Goal: Task Accomplishment & Management: Manage account settings

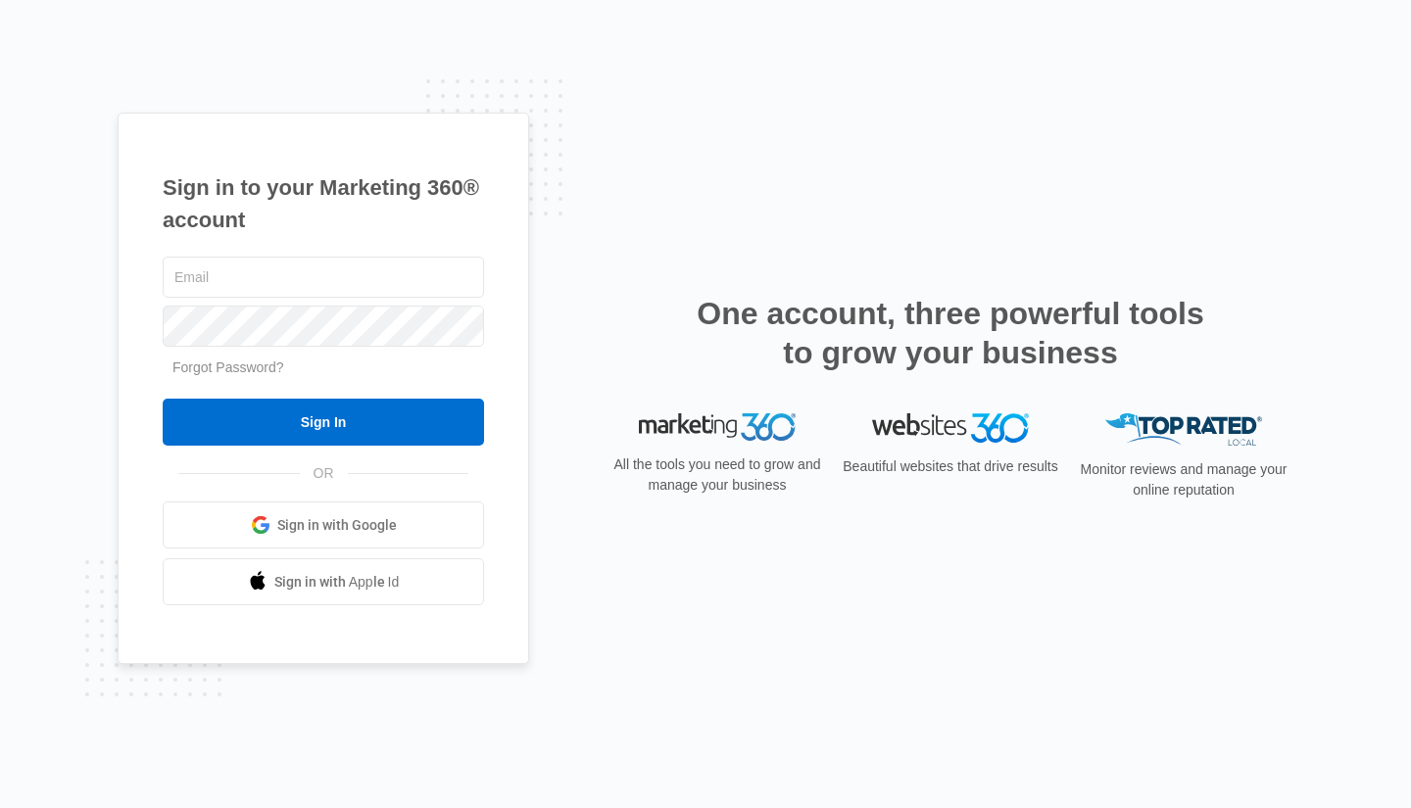
click at [198, 279] on input "text" at bounding box center [323, 277] width 321 height 41
type input "laurenchappy"
click at [292, 517] on span "Sign in with Google" at bounding box center [337, 525] width 120 height 21
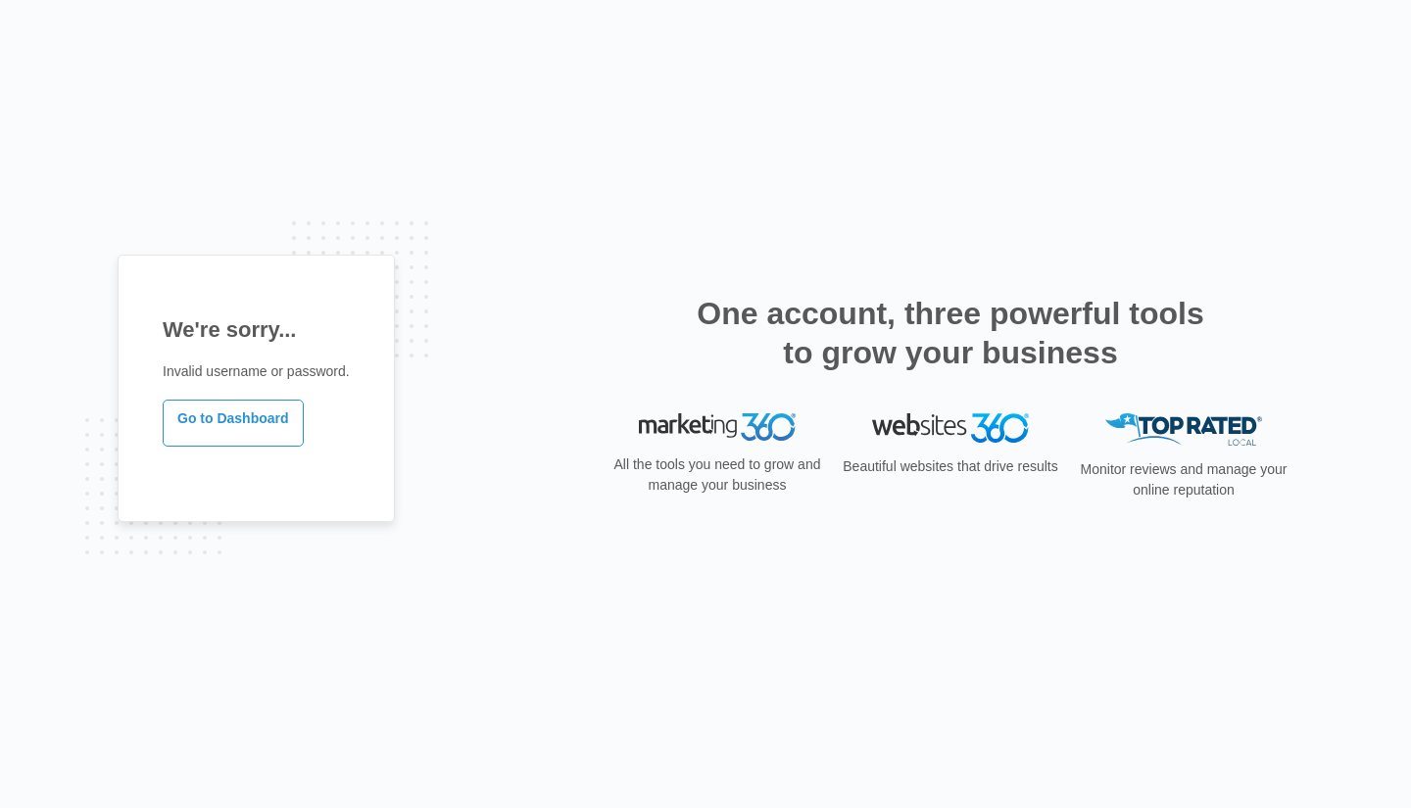
click at [237, 409] on link "Go to Dashboard" at bounding box center [233, 423] width 141 height 47
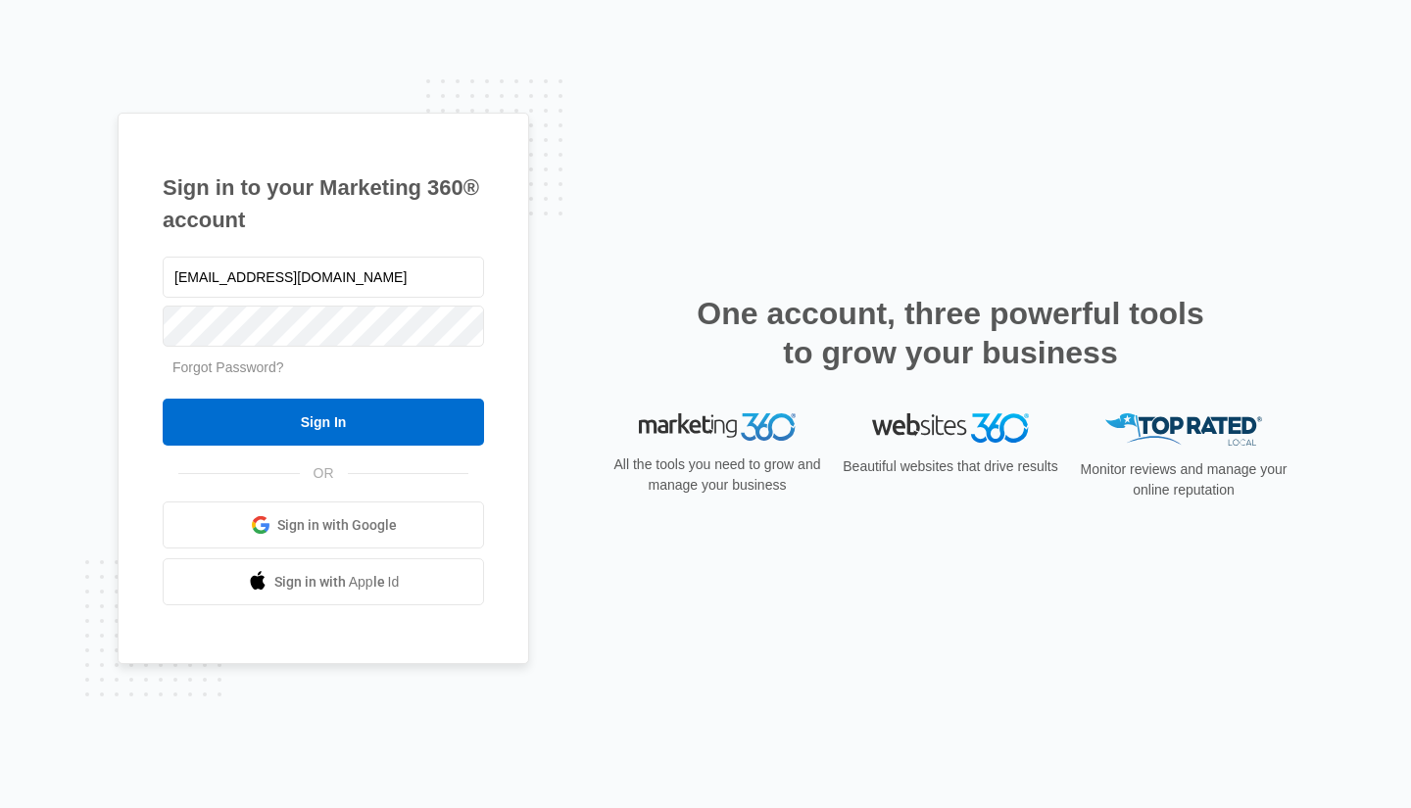
type input "[EMAIL_ADDRESS][DOMAIN_NAME]"
click at [317, 425] on input "Sign In" at bounding box center [323, 422] width 321 height 47
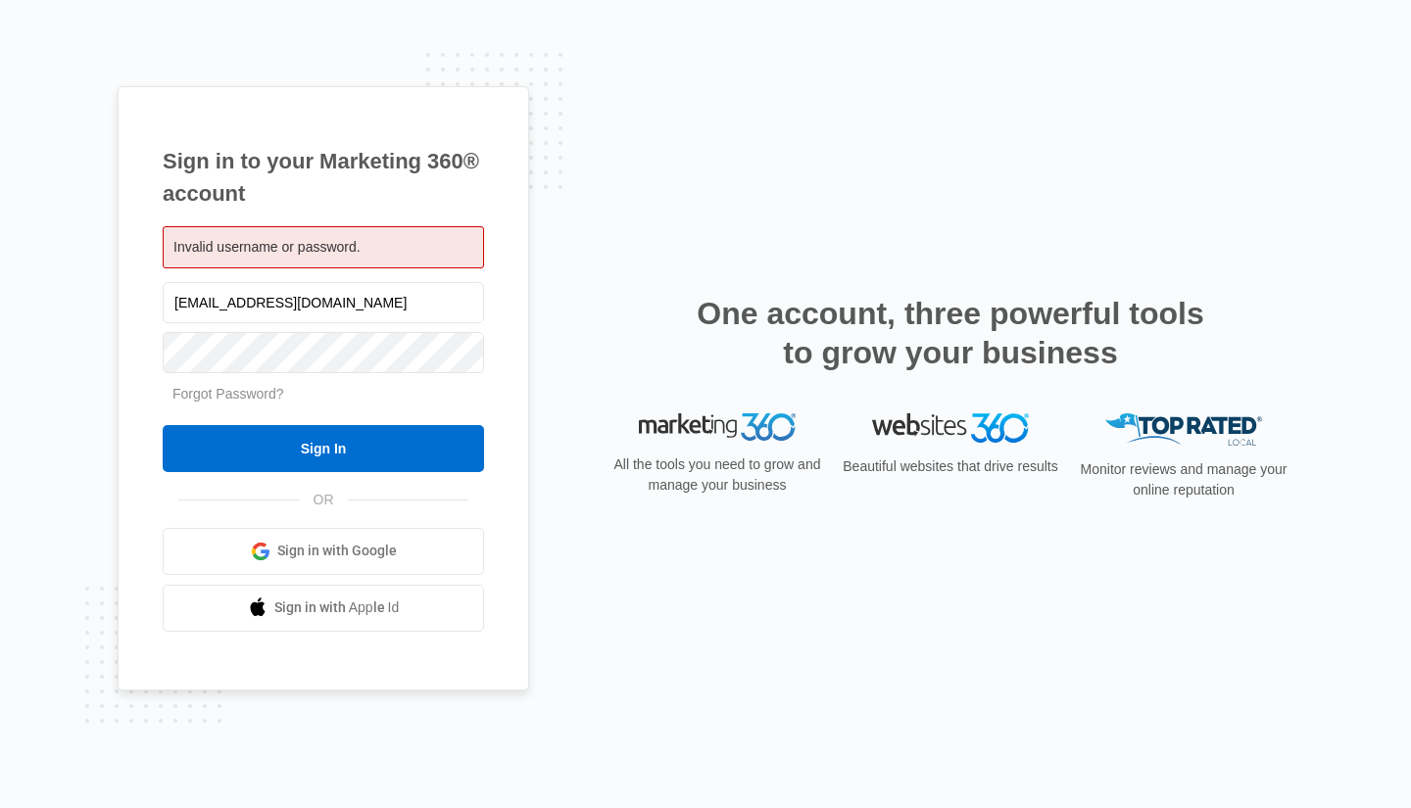
click at [217, 386] on link "Forgot Password?" at bounding box center [228, 394] width 112 height 16
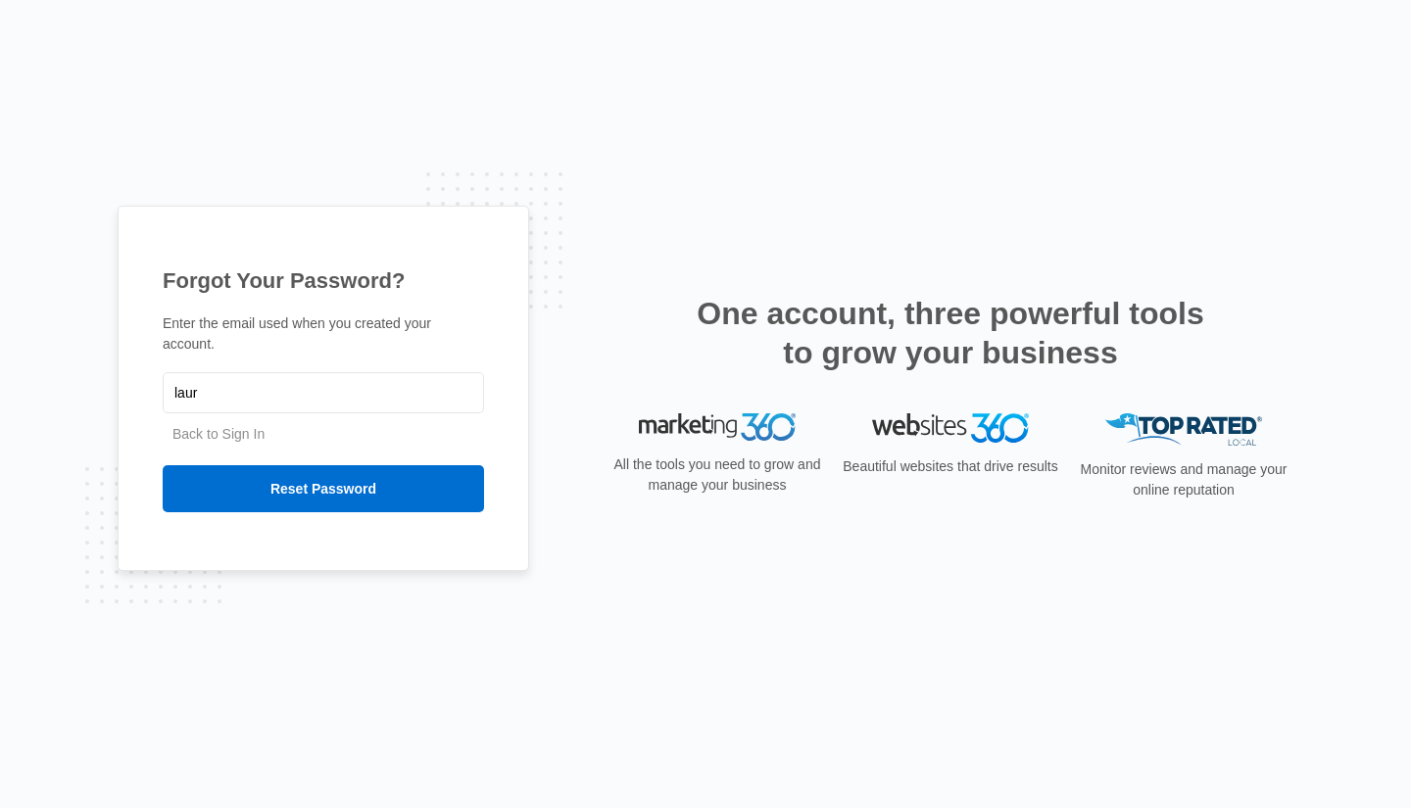
type input "[EMAIL_ADDRESS][DOMAIN_NAME]"
click at [292, 476] on input "Reset Password" at bounding box center [323, 488] width 321 height 47
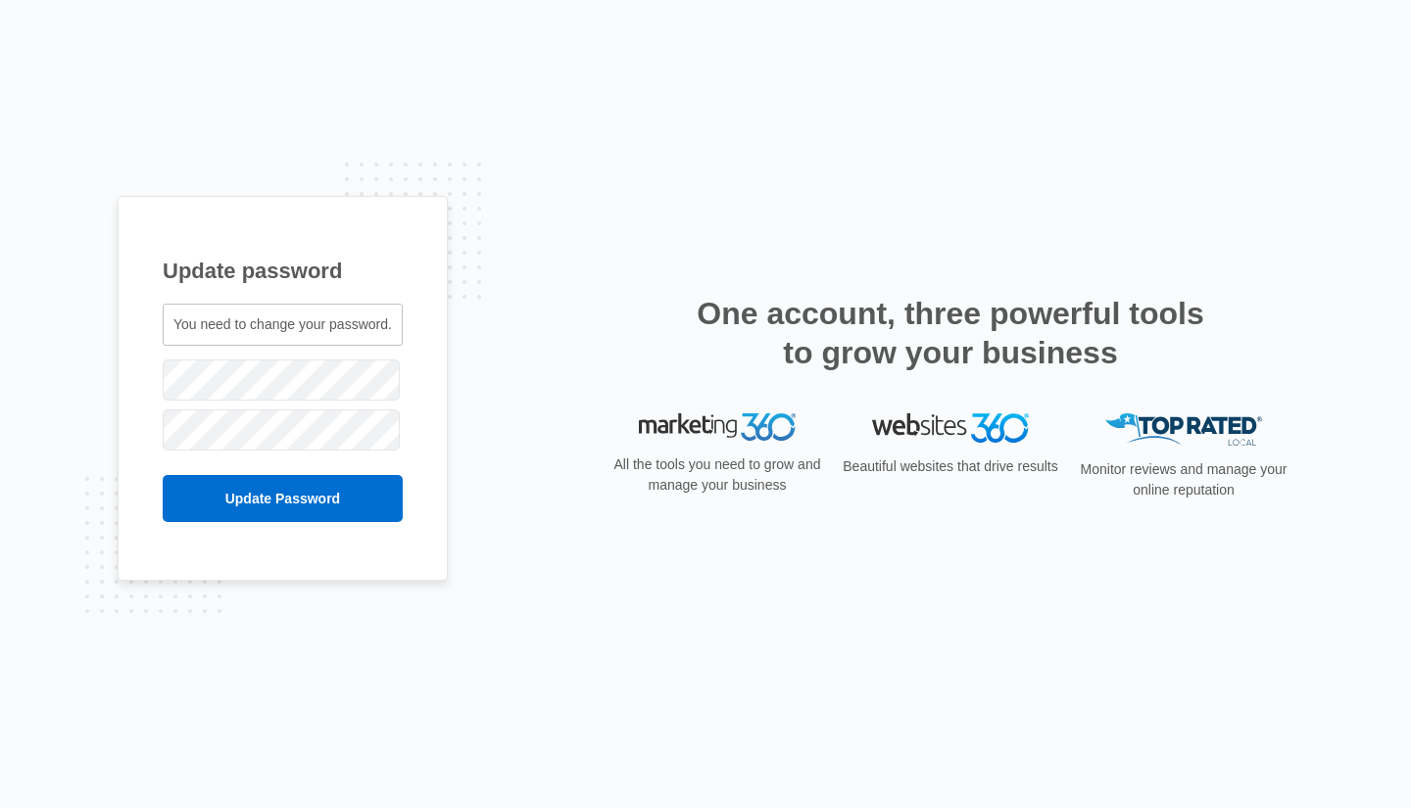
click at [253, 498] on input "Update Password" at bounding box center [283, 498] width 240 height 47
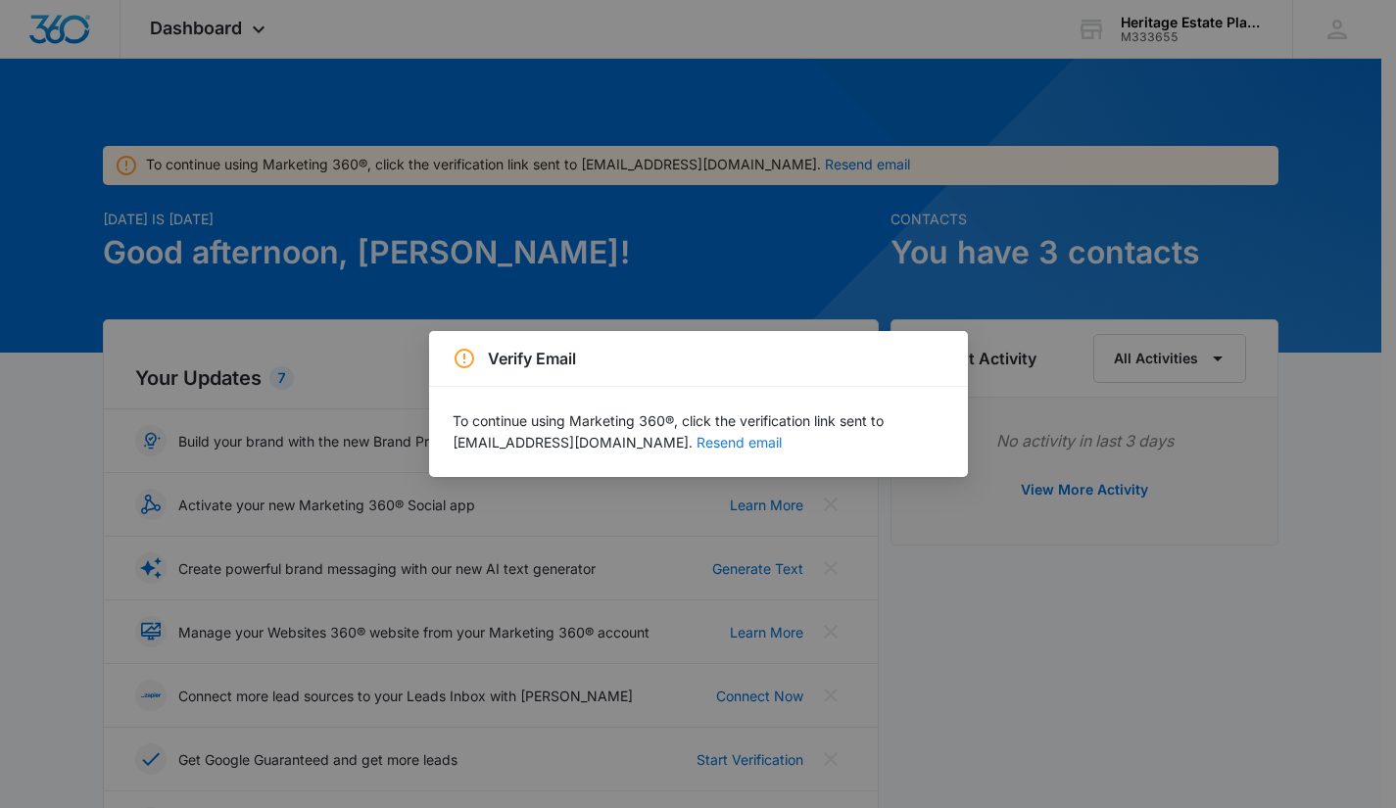
click at [697, 440] on button "Resend email" at bounding box center [739, 443] width 85 height 14
click at [697, 444] on button "Resend email" at bounding box center [739, 443] width 85 height 14
click at [938, 649] on div "Verify Email To continue using Marketing 360®, click the verification link sent…" at bounding box center [698, 404] width 1396 height 808
click at [697, 443] on button "Resend email" at bounding box center [739, 443] width 85 height 14
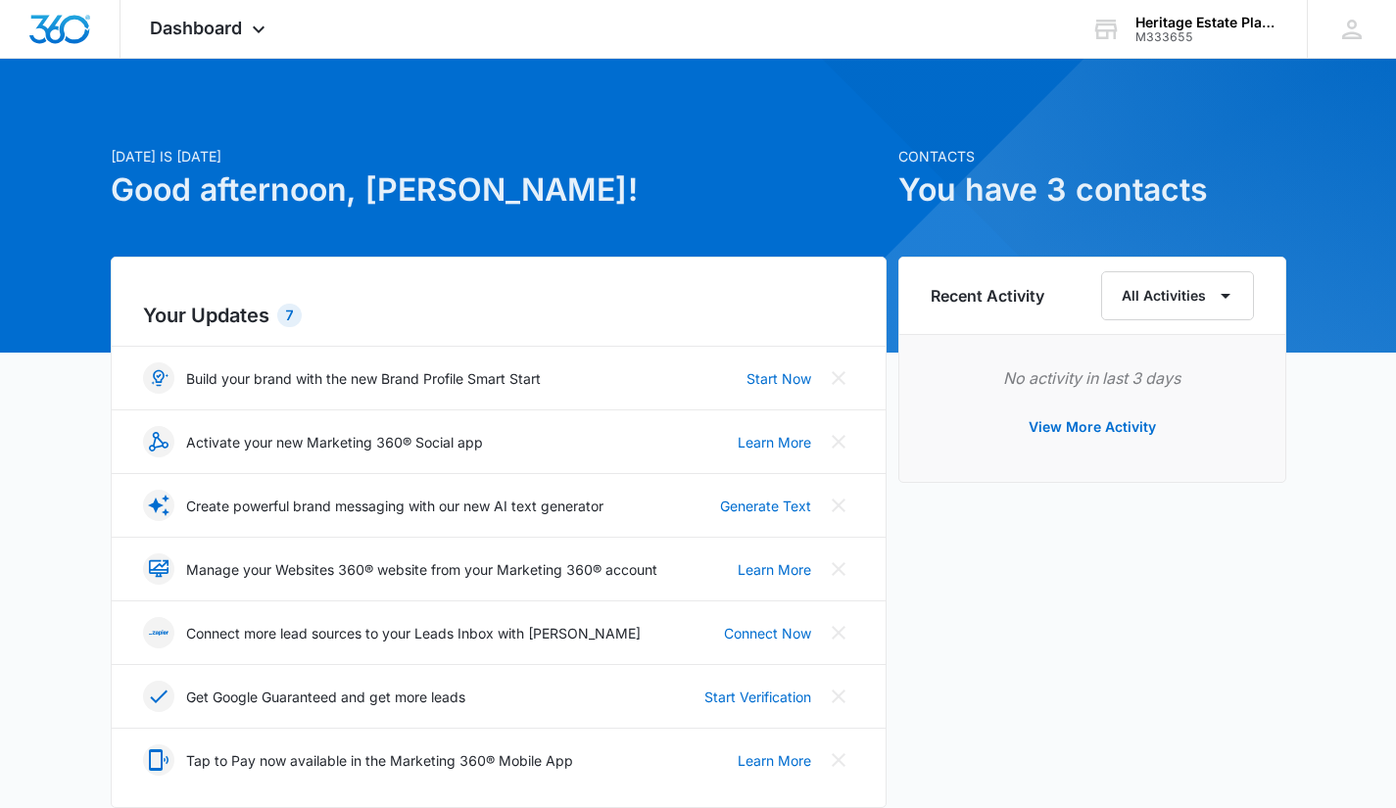
click at [234, 31] on span "Dashboard" at bounding box center [196, 28] width 92 height 21
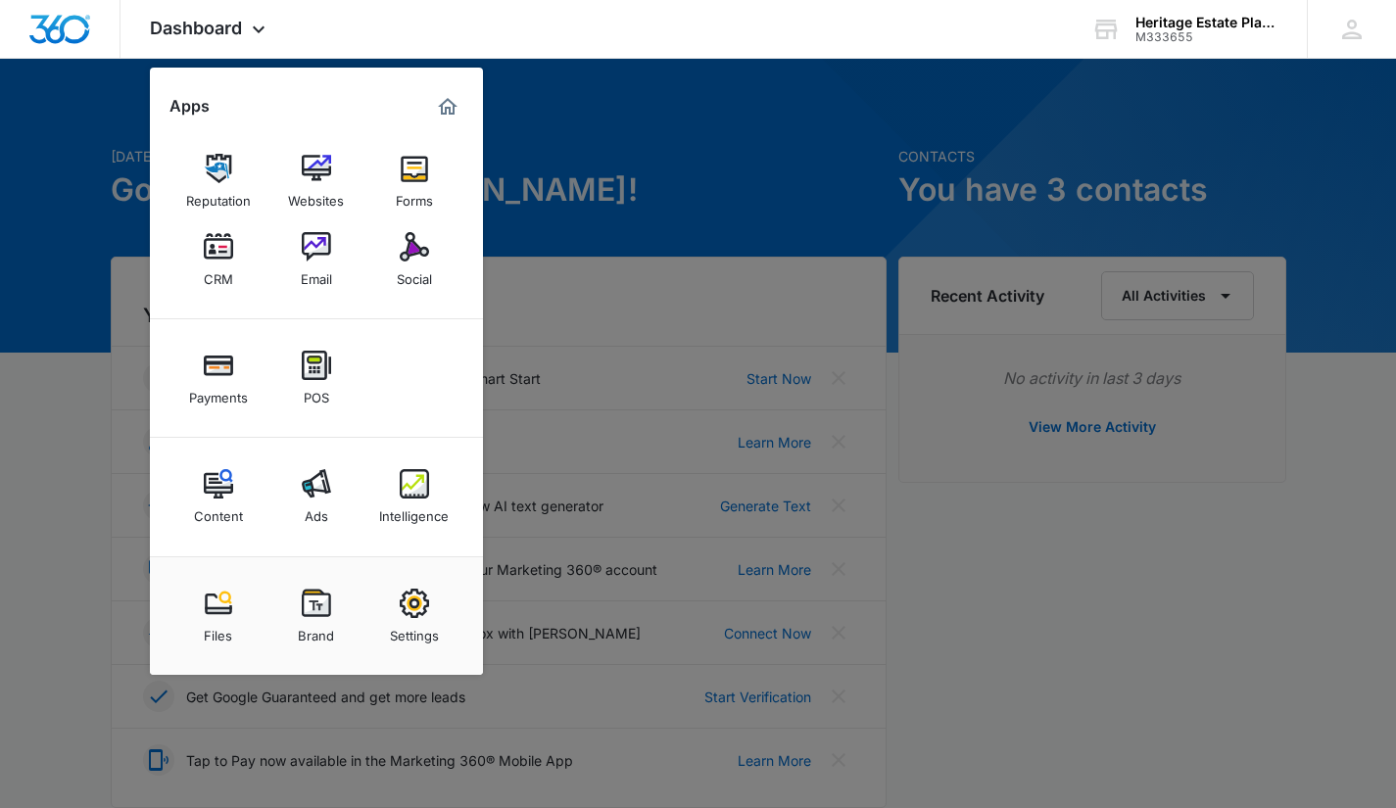
click at [410, 253] on img at bounding box center [414, 246] width 29 height 29
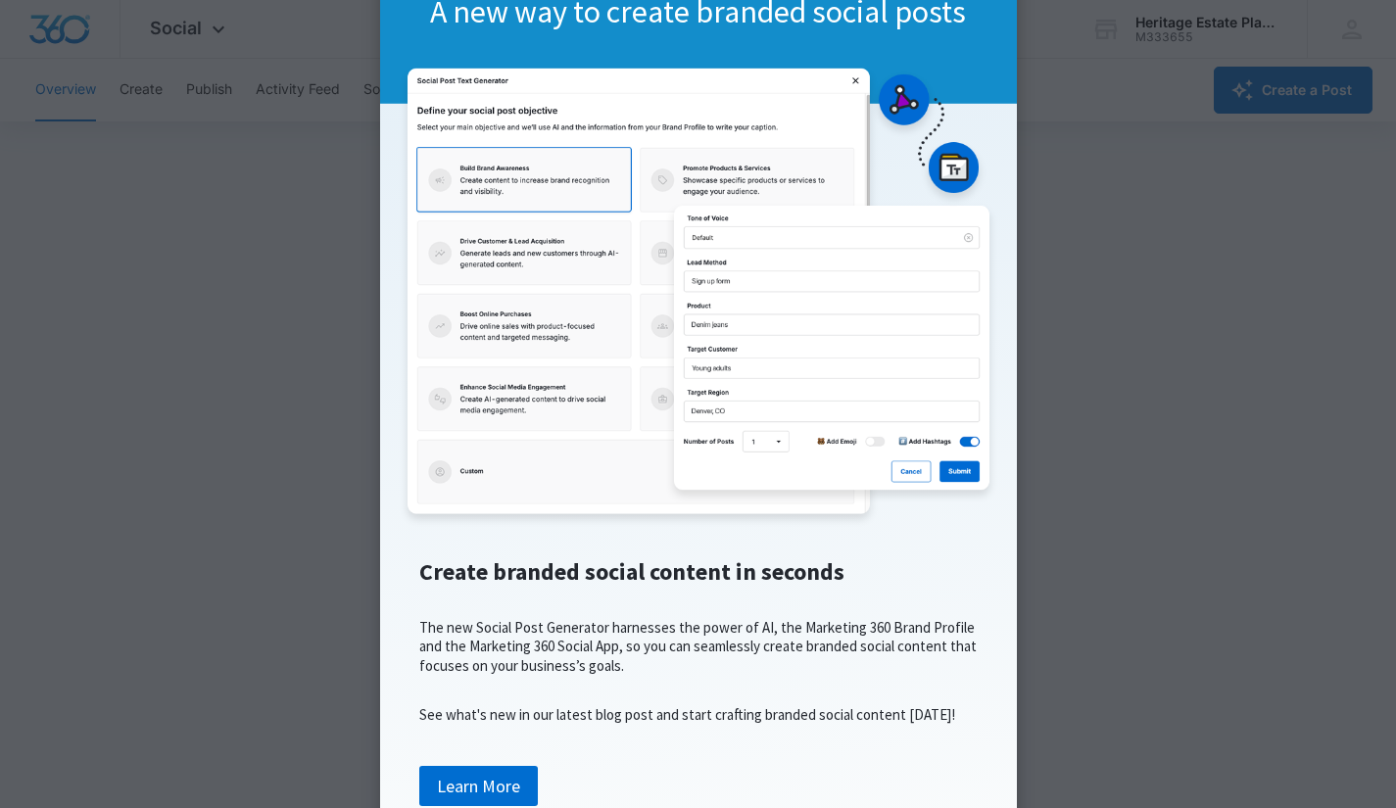
scroll to position [5, 0]
click at [818, 697] on h2 "Create branded social content in seconds The new Social Post Generator harnesse…" at bounding box center [699, 640] width 598 height 168
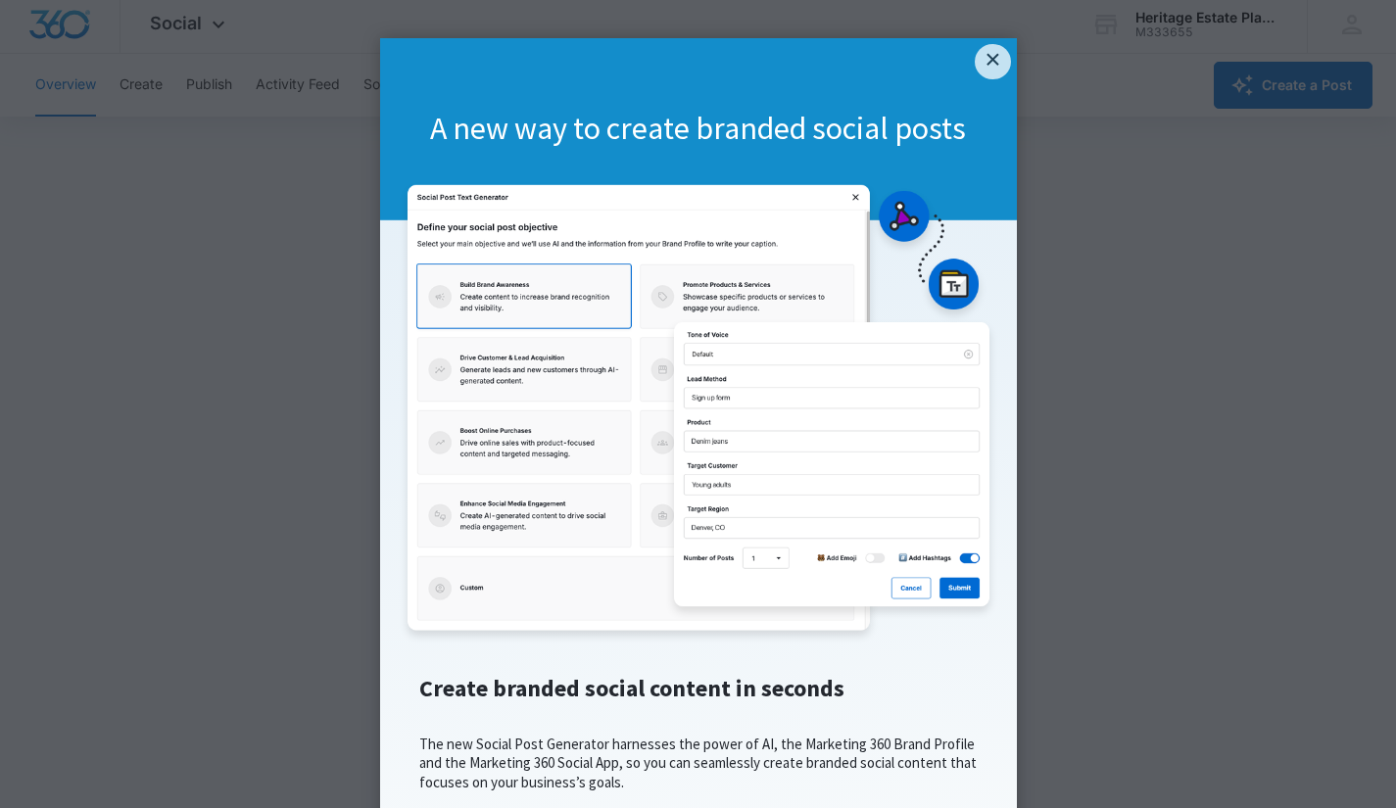
scroll to position [0, 0]
click at [981, 70] on link "×" at bounding box center [992, 62] width 35 height 35
